Goal: Transaction & Acquisition: Purchase product/service

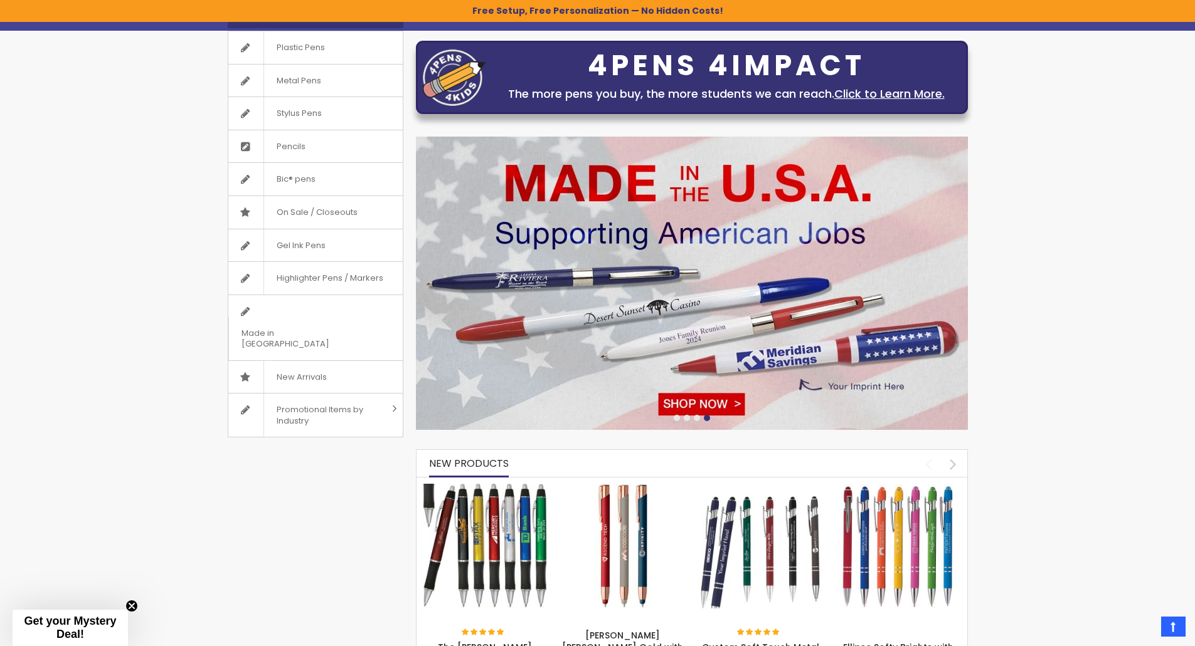
scroll to position [109, 0]
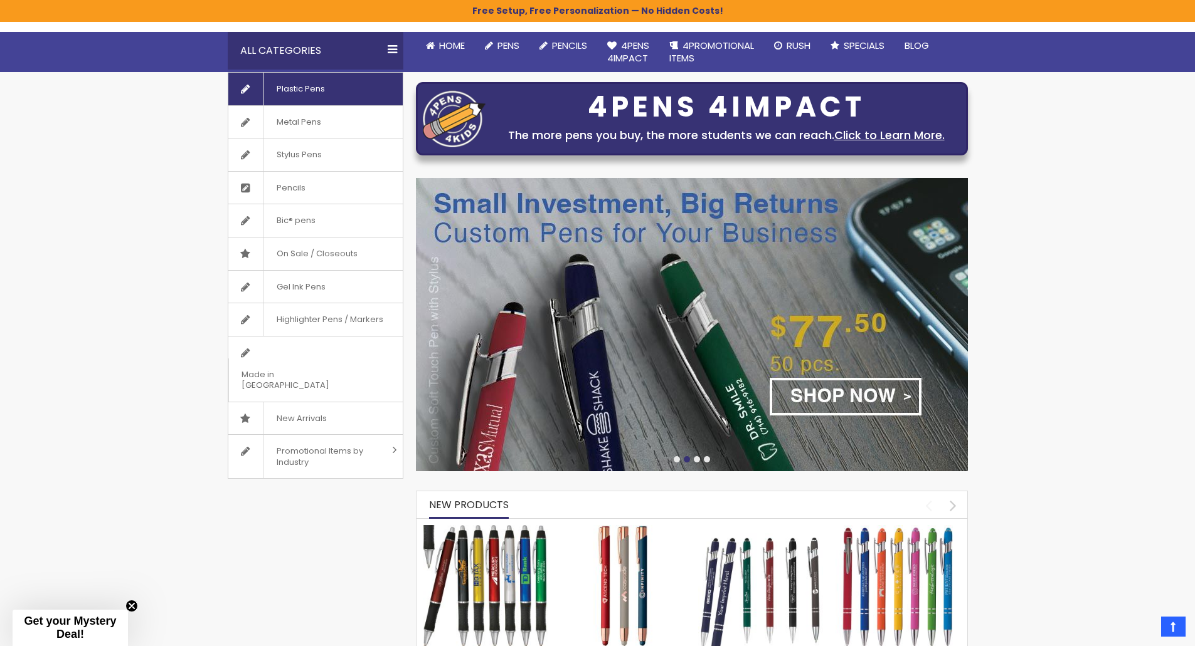
click at [307, 95] on span "Plastic Pens" at bounding box center [300, 89] width 74 height 33
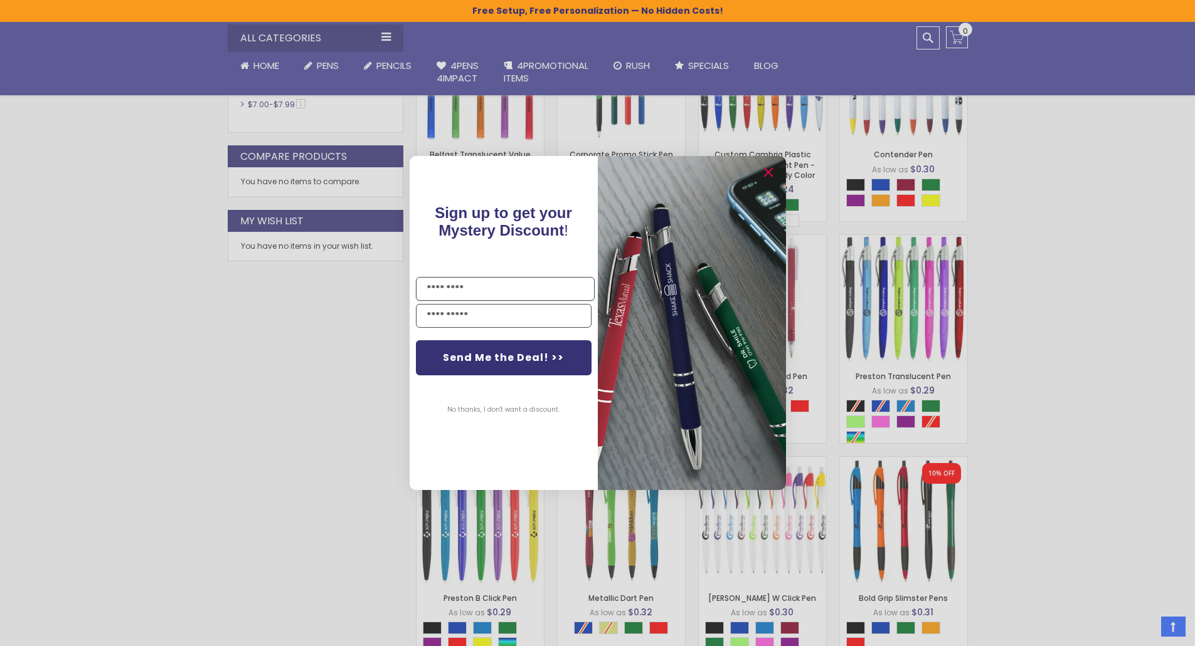
scroll to position [620, 0]
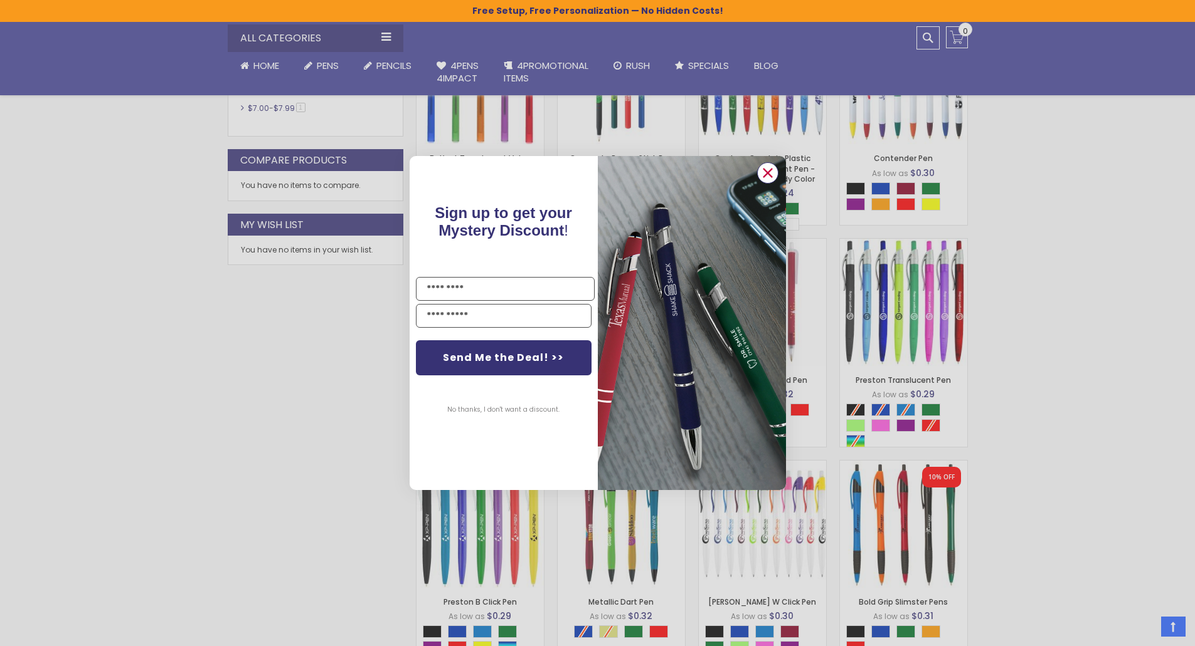
click at [766, 170] on circle "Close dialog" at bounding box center [766, 173] width 19 height 19
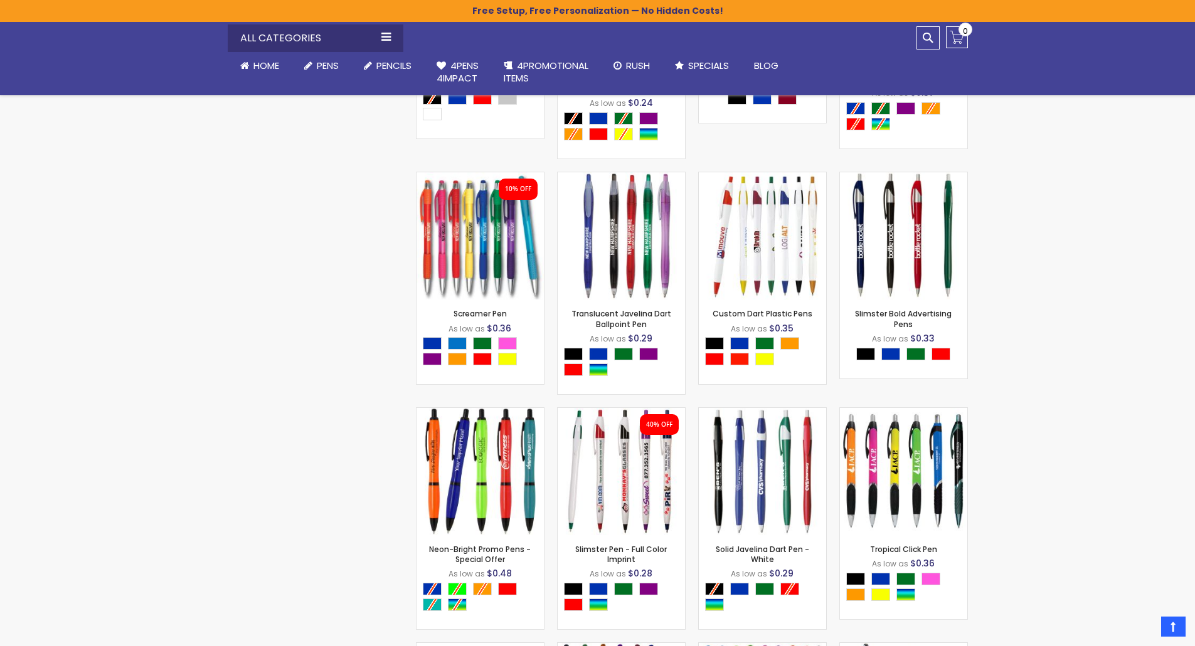
scroll to position [1815, 0]
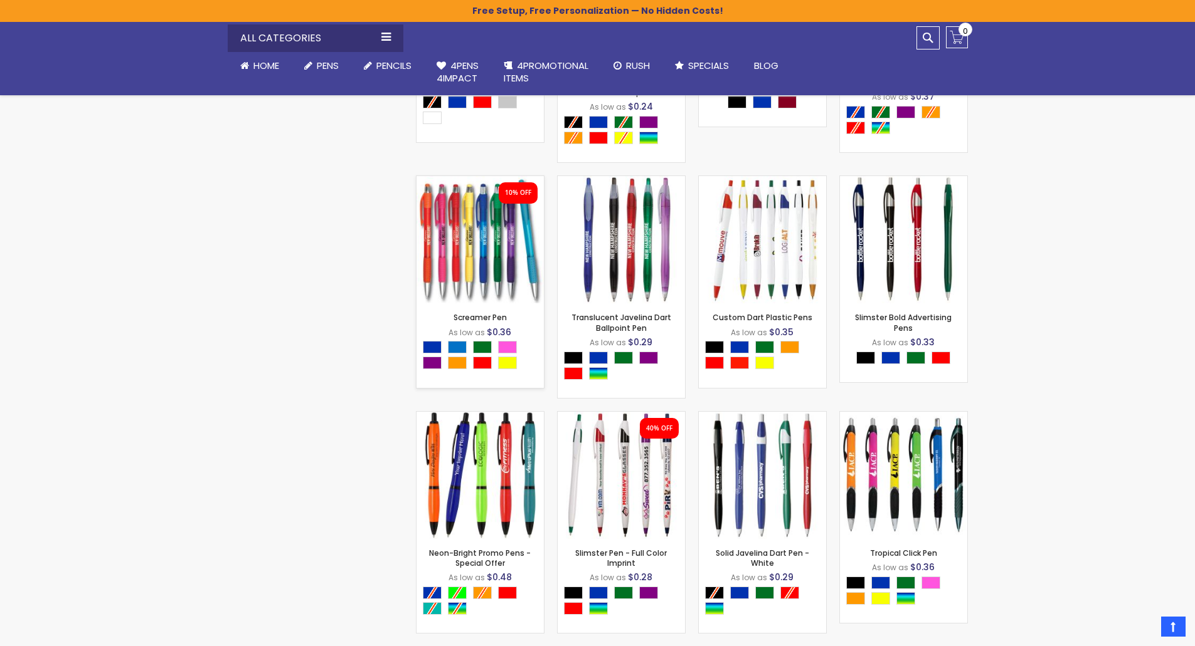
click at [478, 279] on div "- *** + Add to Cart" at bounding box center [479, 283] width 127 height 22
click at [482, 317] on link "Screamer Pen" at bounding box center [479, 317] width 53 height 11
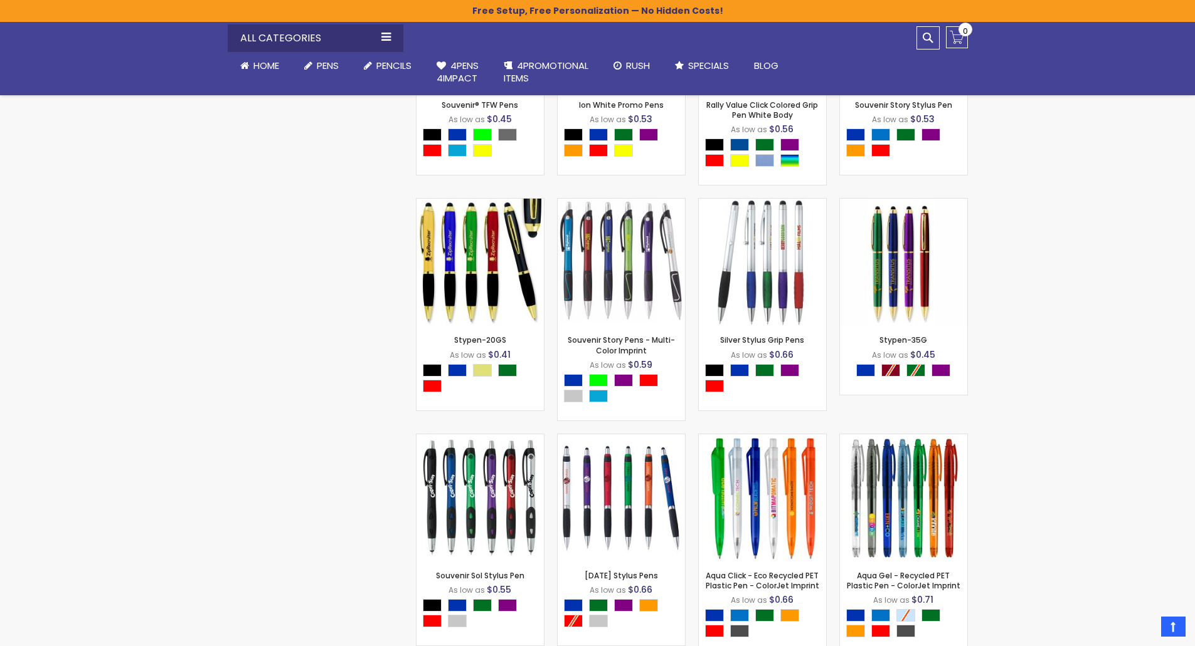
scroll to position [8671, 0]
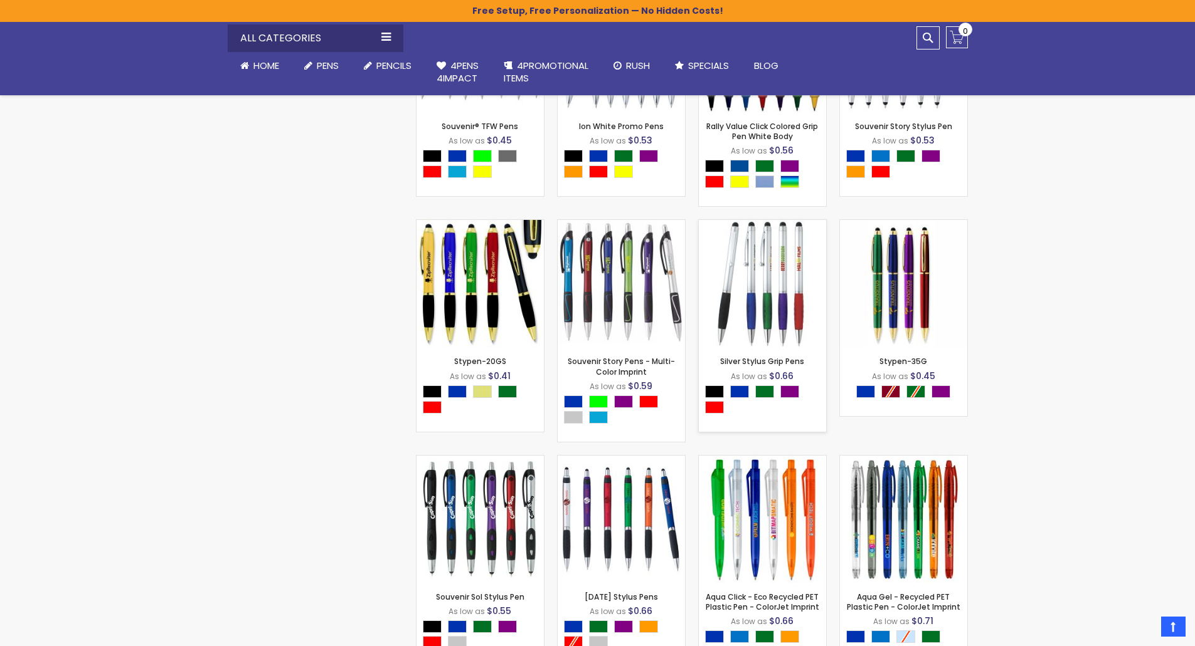
click at [762, 326] on div "Out of stock" at bounding box center [762, 321] width 127 height 10
click at [745, 367] on link "Silver Stylus Grip Pens" at bounding box center [762, 361] width 84 height 11
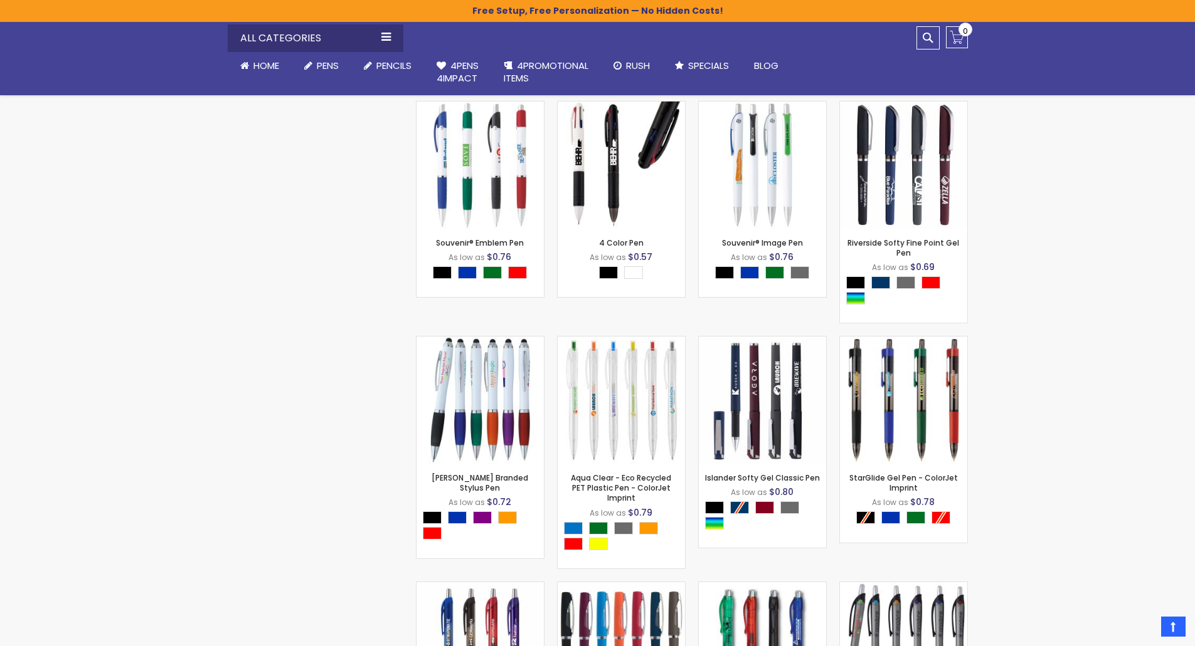
scroll to position [9524, 0]
